Goal: Task Accomplishment & Management: Manage account settings

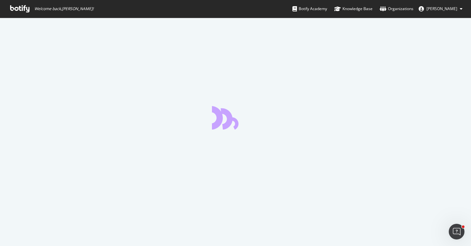
click at [91, 76] on div at bounding box center [235, 132] width 471 height 229
click at [19, 12] on icon at bounding box center [19, 8] width 19 height 7
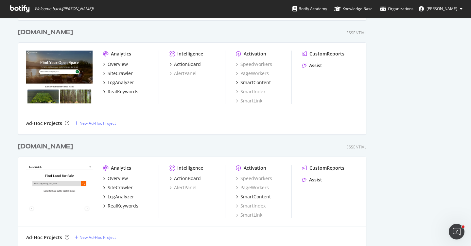
scroll to position [1769, 0]
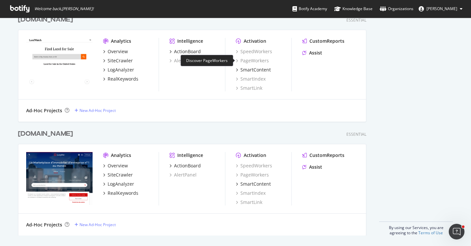
click at [256, 60] on div "PageWorkers" at bounding box center [252, 61] width 33 height 7
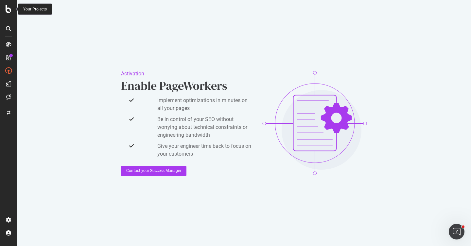
click at [8, 10] on icon at bounding box center [9, 9] width 6 height 8
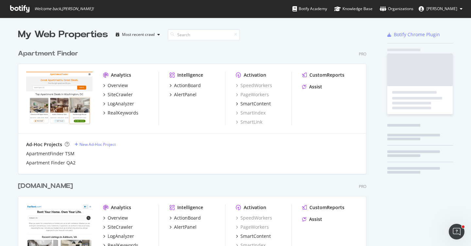
scroll to position [246, 471]
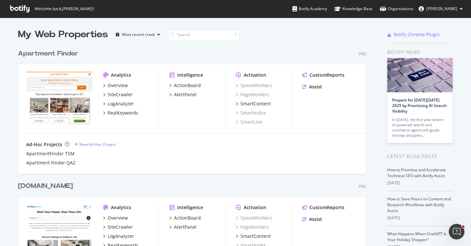
click at [458, 11] on button "[PERSON_NAME]" at bounding box center [440, 9] width 54 height 10
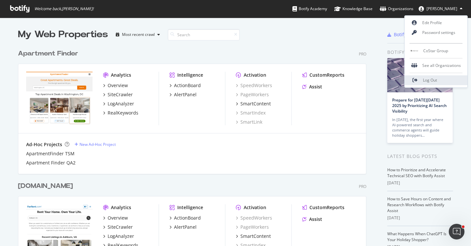
click at [438, 82] on link "Log Out" at bounding box center [435, 81] width 63 height 10
